Goal: Task Accomplishment & Management: Manage account settings

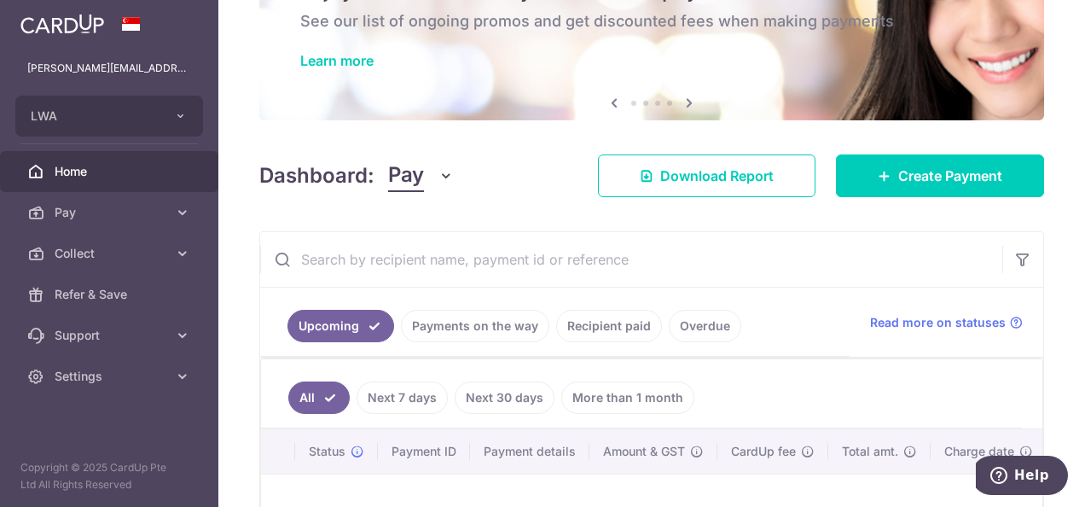
scroll to position [99, 0]
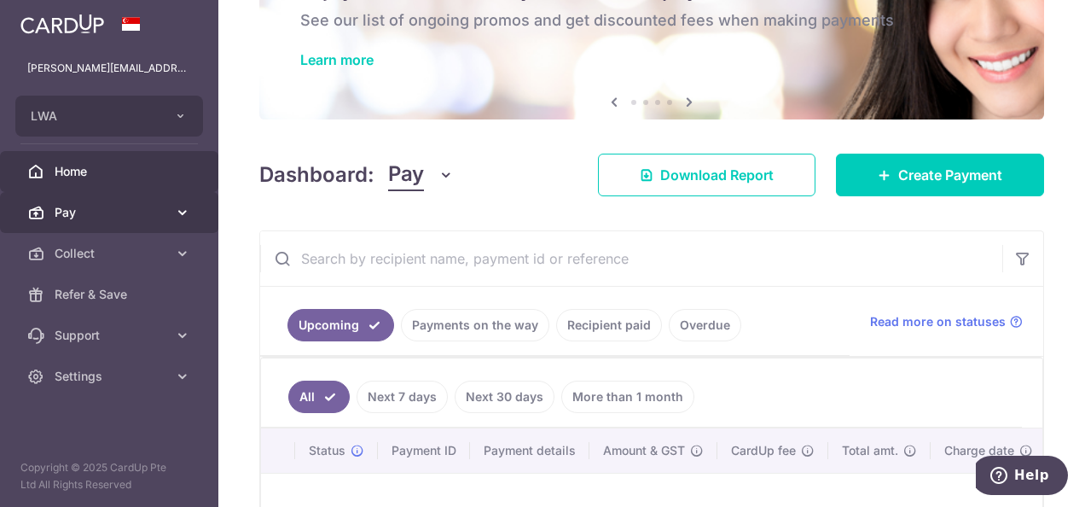
click at [166, 226] on link "Pay" at bounding box center [109, 212] width 218 height 41
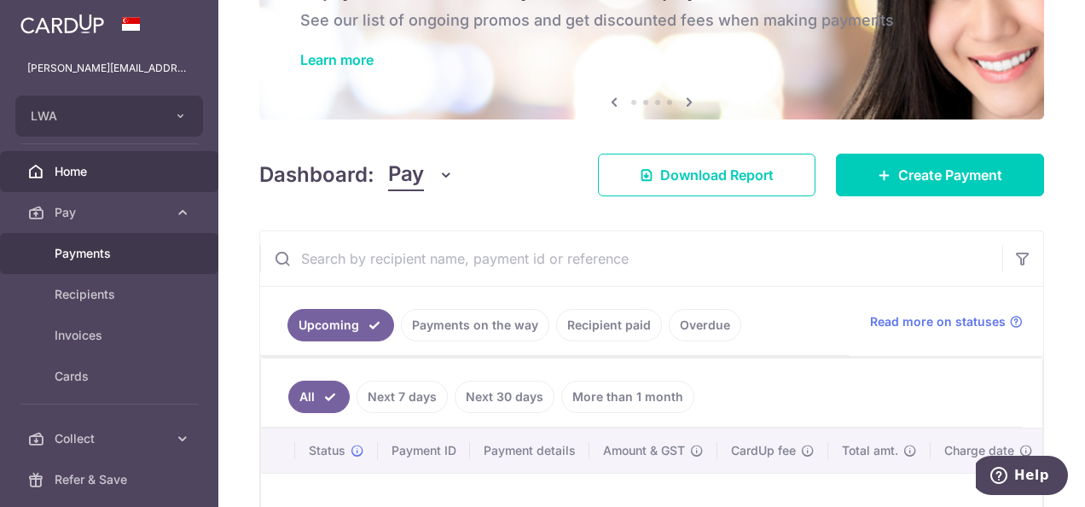
click at [151, 248] on span "Payments" at bounding box center [111, 253] width 113 height 17
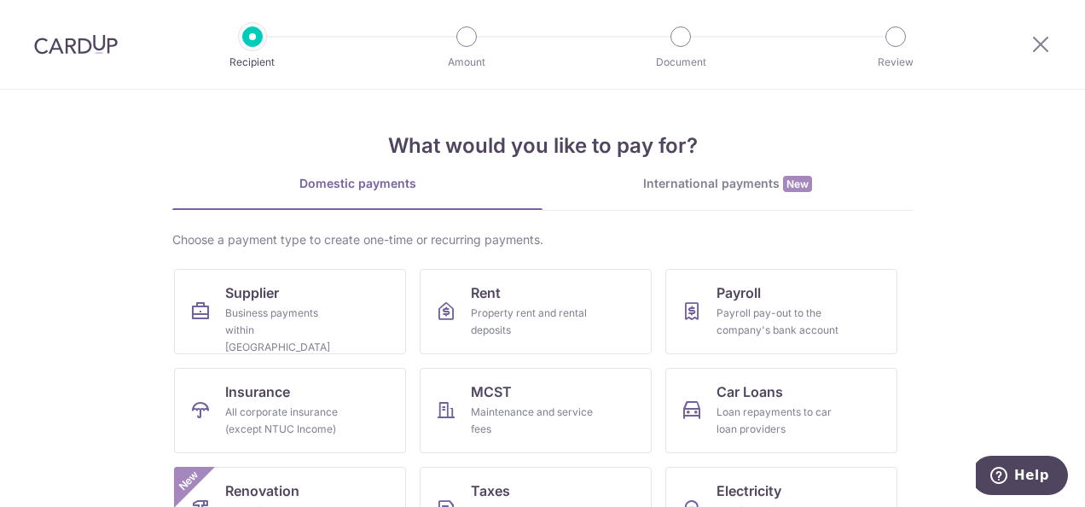
click at [1084, 61] on html "Recipient Amount Document Review What would you like to pay for? Domestic payme…" at bounding box center [542, 253] width 1085 height 507
click at [1039, 36] on icon at bounding box center [1040, 43] width 20 height 21
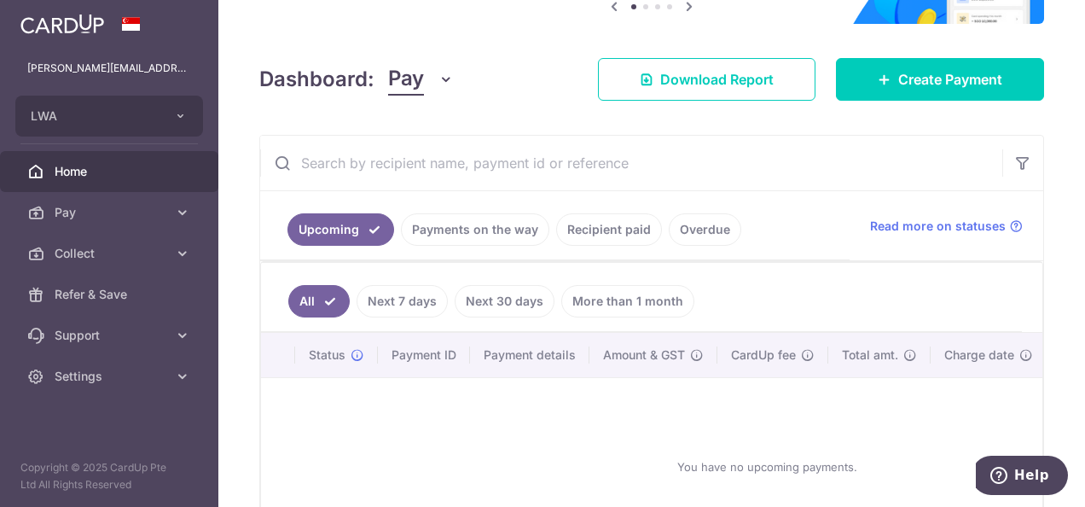
scroll to position [175, 0]
click at [498, 220] on link "Payments on the way" at bounding box center [475, 228] width 148 height 32
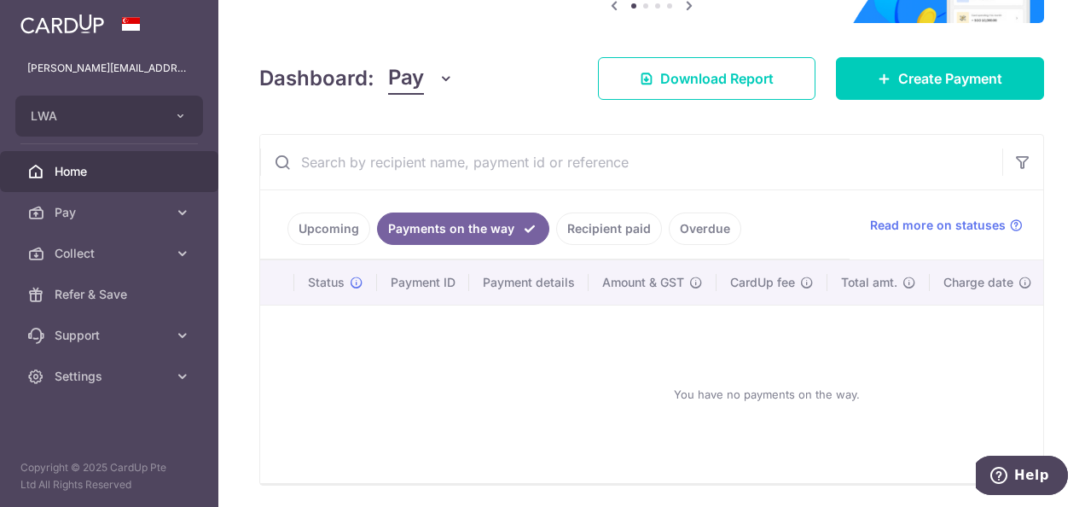
click at [685, 217] on link "Overdue" at bounding box center [705, 228] width 72 height 32
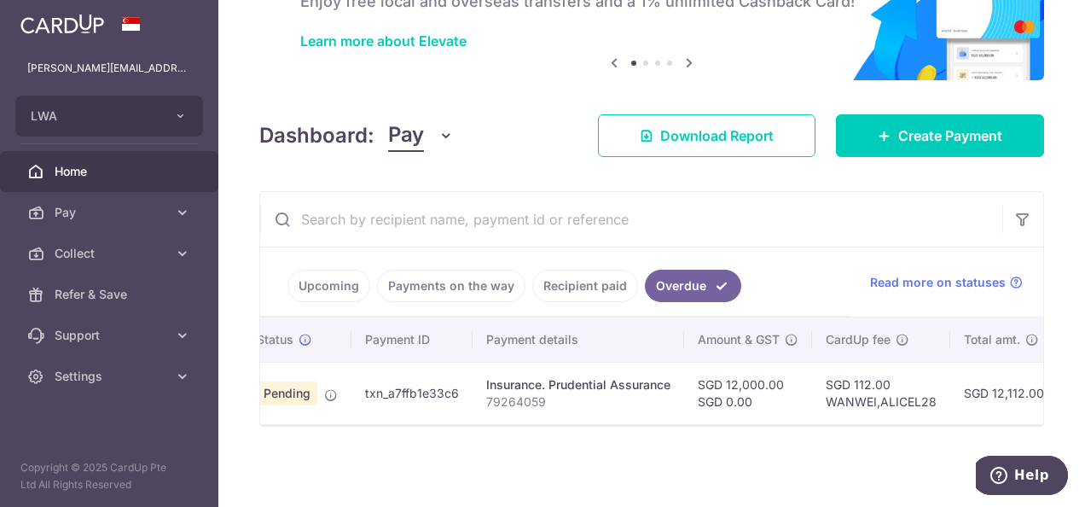
scroll to position [0, 0]
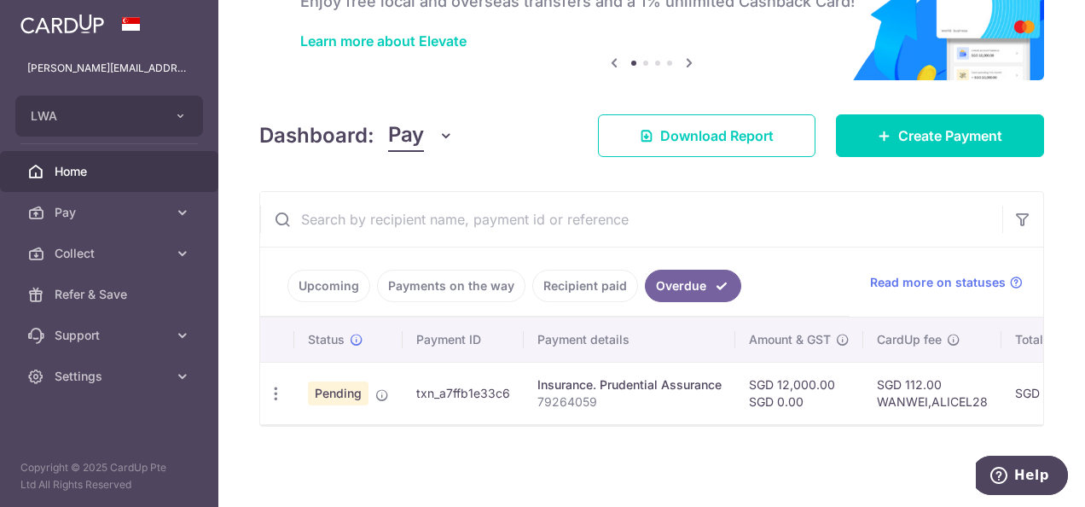
click at [576, 269] on link "Recipient paid" at bounding box center [585, 285] width 106 height 32
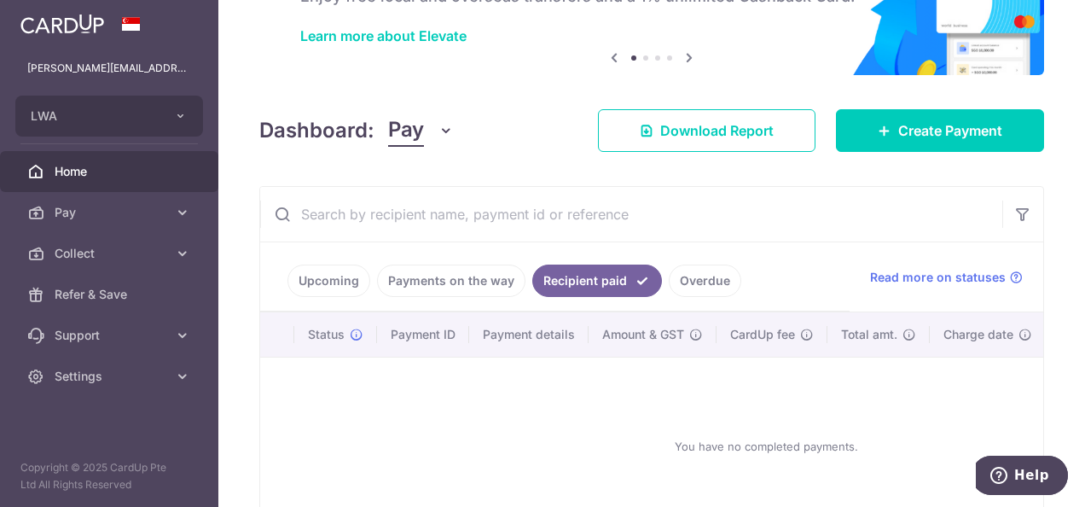
click at [687, 284] on link "Overdue" at bounding box center [705, 280] width 72 height 32
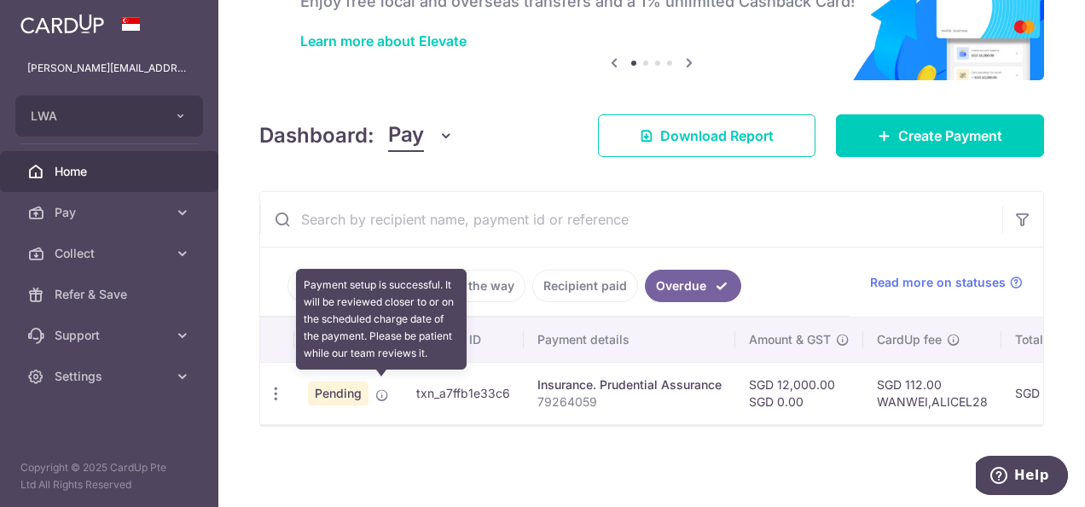
click at [378, 388] on icon at bounding box center [382, 395] width 14 height 14
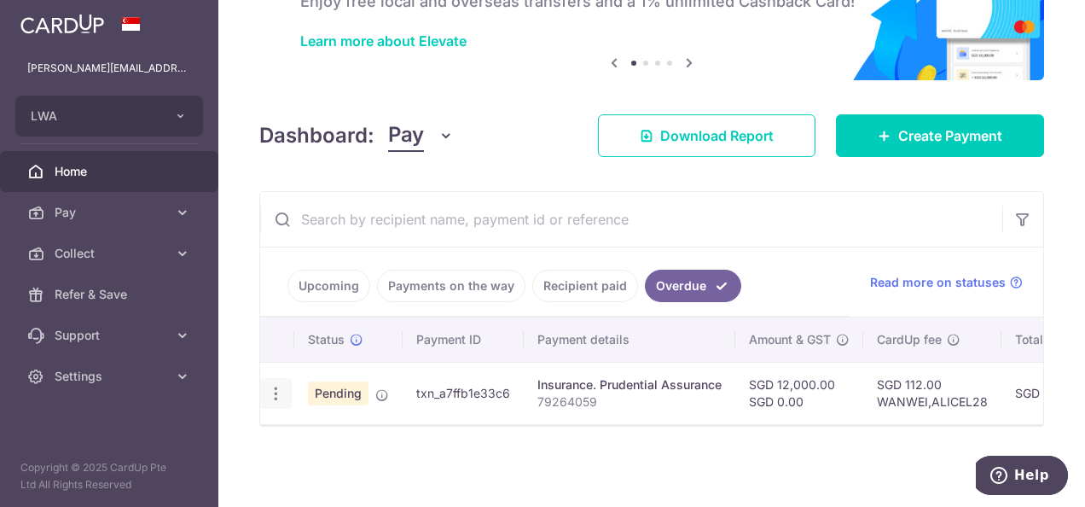
click at [268, 395] on div "Update payment Cancel payment" at bounding box center [276, 394] width 32 height 32
click at [276, 388] on icon "button" at bounding box center [276, 394] width 18 height 18
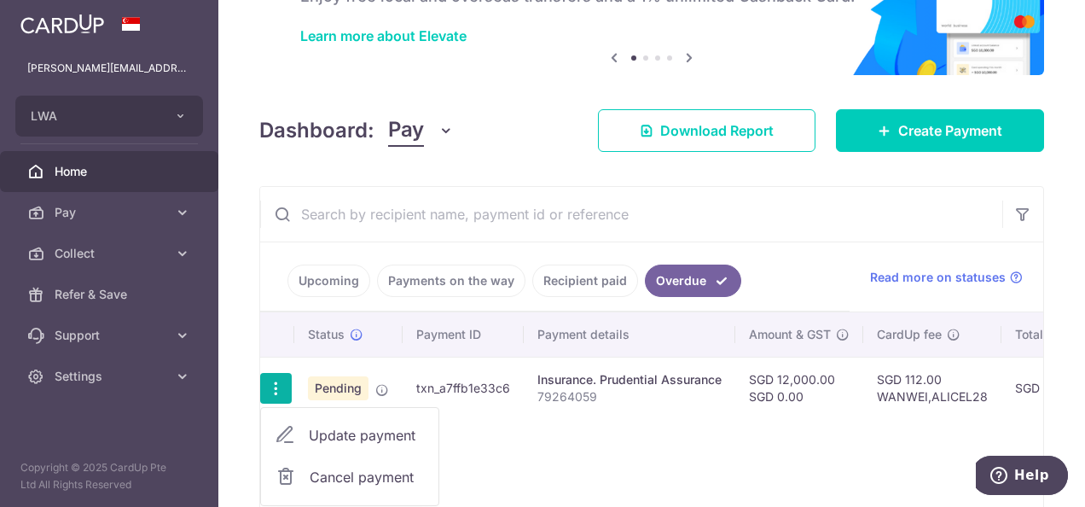
click at [343, 482] on span "Cancel payment" at bounding box center [367, 476] width 114 height 20
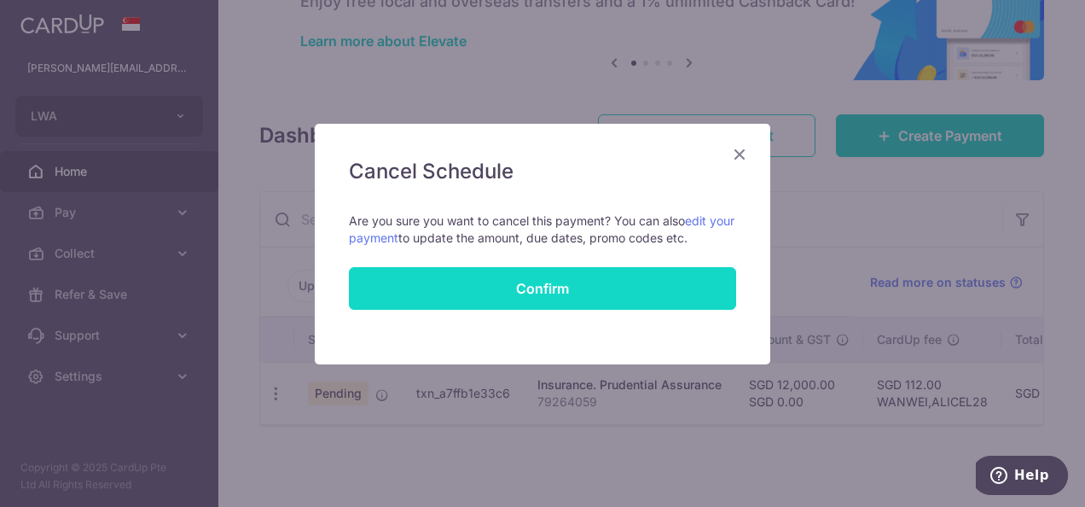
click at [601, 280] on button "Confirm" at bounding box center [542, 288] width 387 height 43
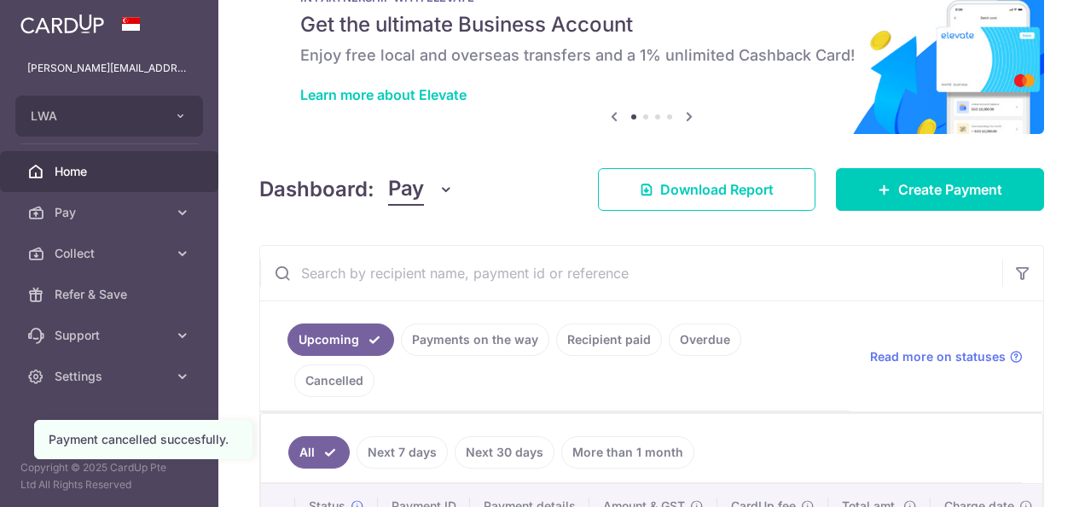
scroll to position [31, 0]
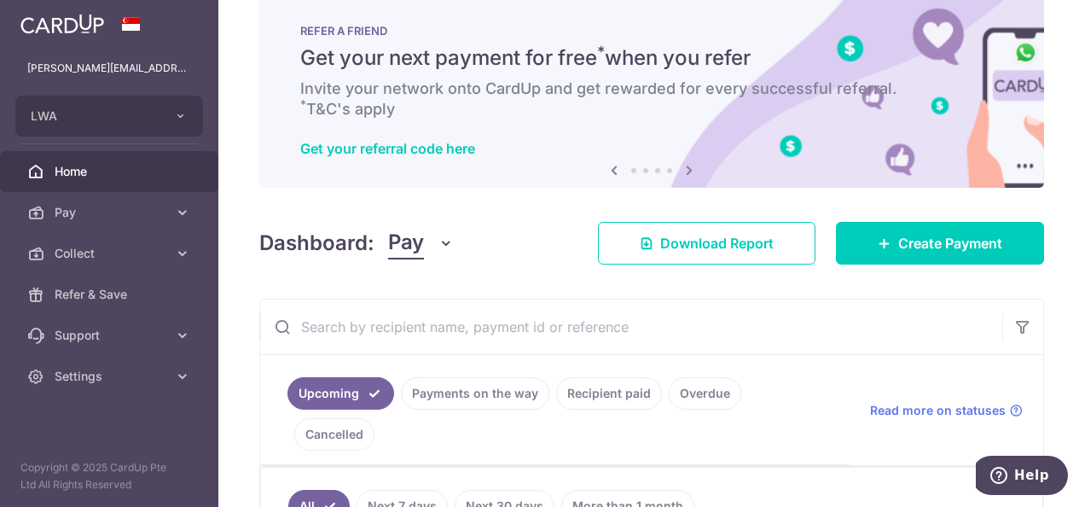
click at [191, 155] on link "Home" at bounding box center [109, 171] width 218 height 41
